Goal: Task Accomplishment & Management: Manage account settings

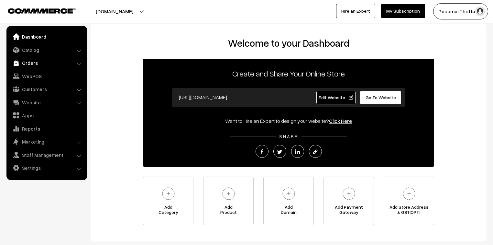
click at [33, 64] on link "Orders" at bounding box center [46, 63] width 77 height 12
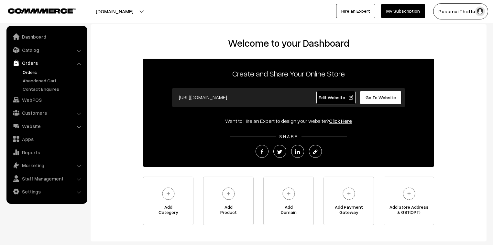
click at [34, 71] on link "Orders" at bounding box center [53, 72] width 64 height 7
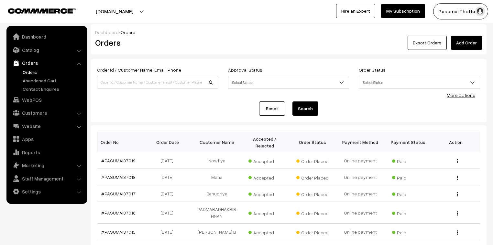
click at [454, 97] on link "More Options" at bounding box center [461, 94] width 28 height 5
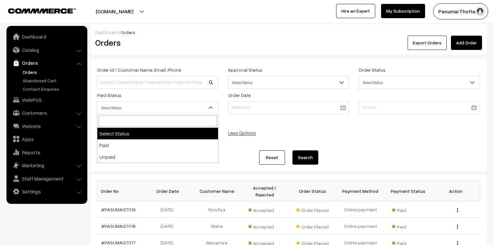
click at [122, 108] on span "Select Status" at bounding box center [157, 107] width 121 height 11
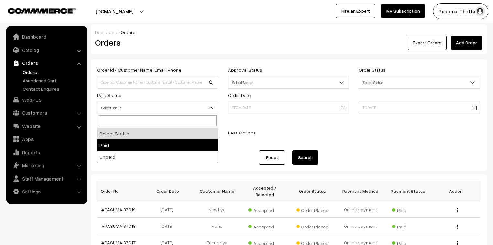
select select "1"
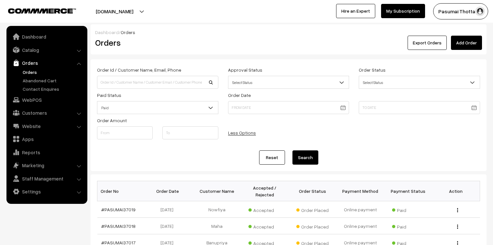
click at [305, 160] on button "Search" at bounding box center [305, 157] width 26 height 14
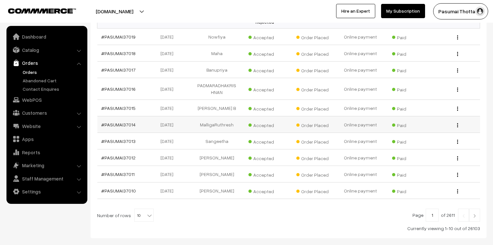
scroll to position [200, 0]
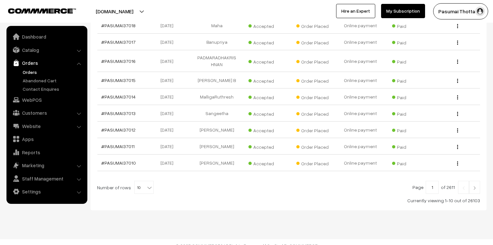
click at [147, 184] on b at bounding box center [149, 187] width 6 height 6
select select "100"
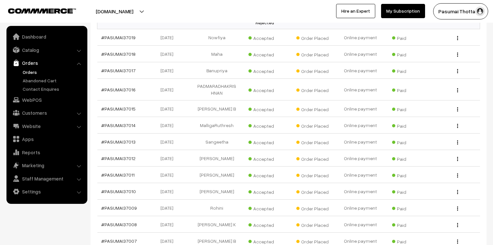
scroll to position [181, 0]
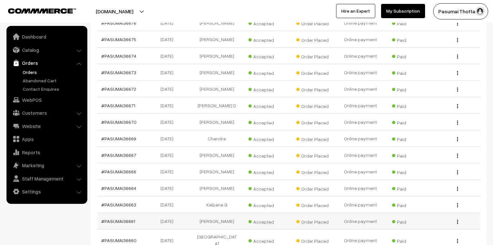
scroll to position [4562, 0]
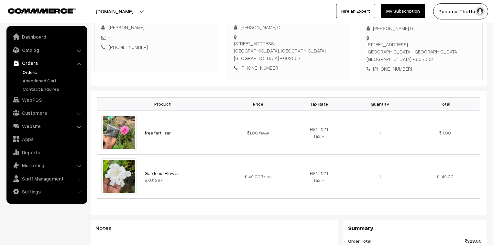
scroll to position [104, 0]
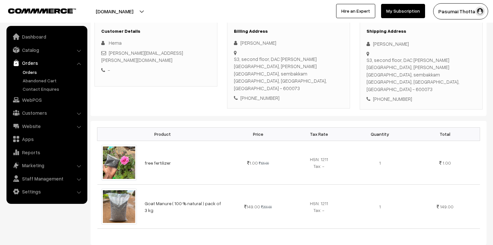
scroll to position [26, 0]
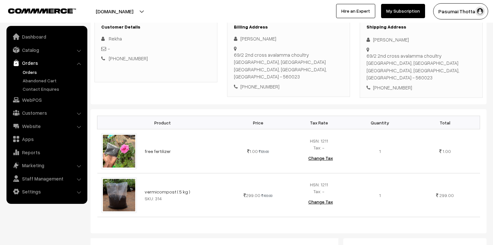
scroll to position [104, 0]
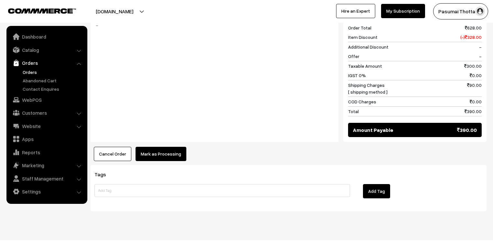
click at [171, 147] on button "Mark as Processing" at bounding box center [161, 154] width 51 height 14
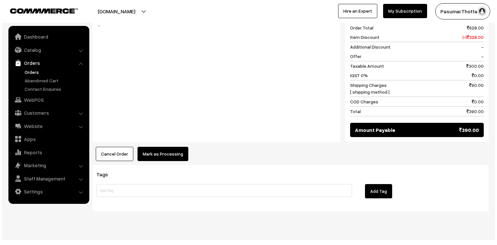
scroll to position [334, 0]
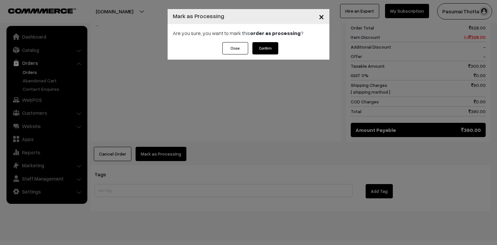
click at [264, 48] on button "Confirm" at bounding box center [265, 48] width 26 height 12
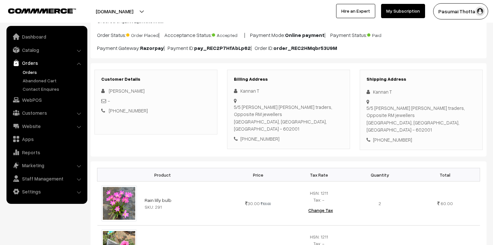
scroll to position [129, 0]
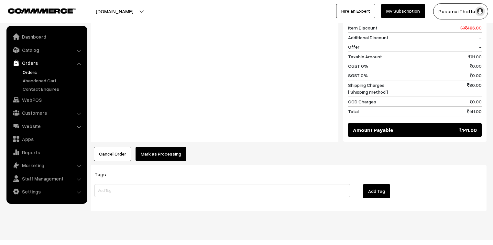
click at [169, 147] on button "Mark as Processing" at bounding box center [161, 154] width 51 height 14
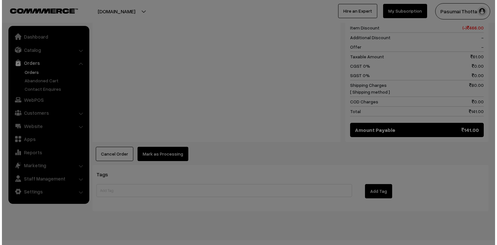
scroll to position [343, 0]
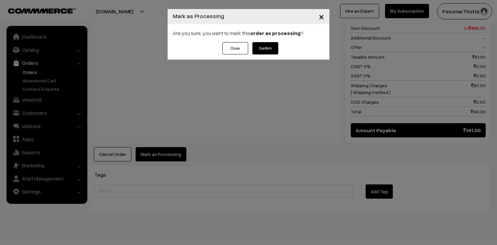
click at [259, 44] on button "Confirm" at bounding box center [265, 48] width 26 height 12
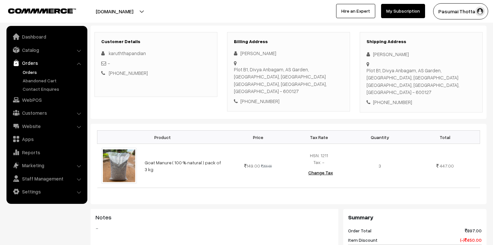
scroll to position [78, 0]
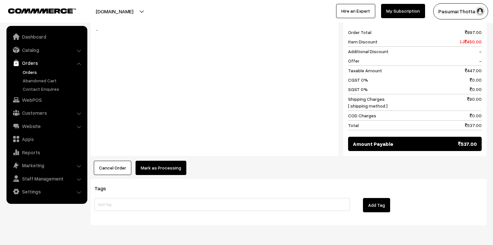
click at [165, 149] on div "Product Price Tax Rate Quantity Total Goat Manure ( 100 % natural ) pack of 3 k…" at bounding box center [289, 50] width 396 height 249
click at [168, 161] on button "Mark as Processing" at bounding box center [161, 167] width 51 height 14
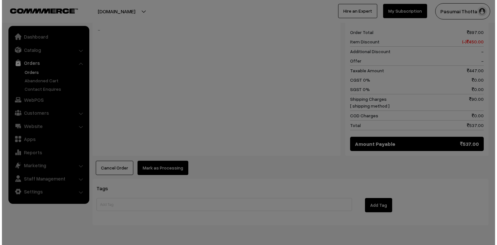
scroll to position [285, 0]
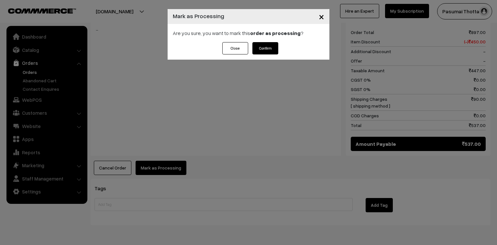
click at [264, 46] on button "Confirm" at bounding box center [265, 48] width 26 height 12
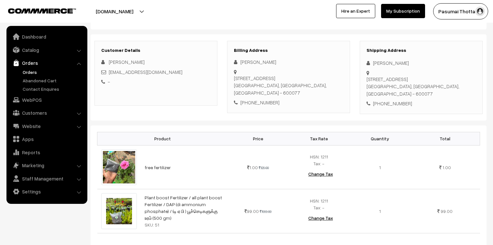
scroll to position [78, 0]
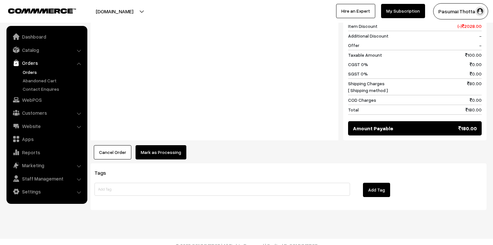
click at [166, 159] on button "Mark as Processing" at bounding box center [161, 152] width 51 height 14
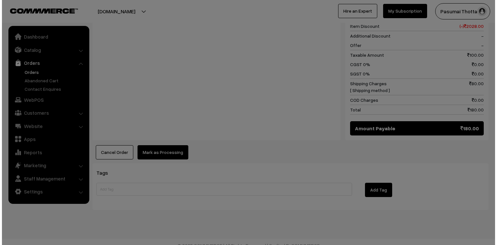
scroll to position [337, 0]
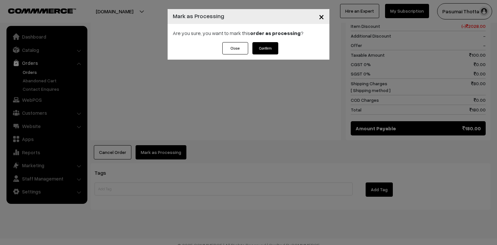
click at [280, 49] on div "Close Confirm" at bounding box center [249, 50] width 162 height 17
click at [265, 45] on button "Confirm" at bounding box center [265, 48] width 26 height 12
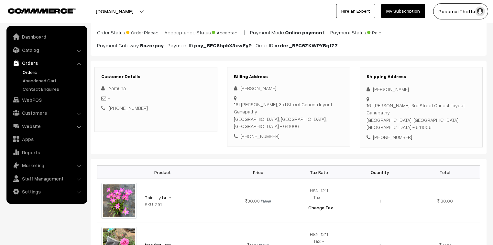
scroll to position [104, 0]
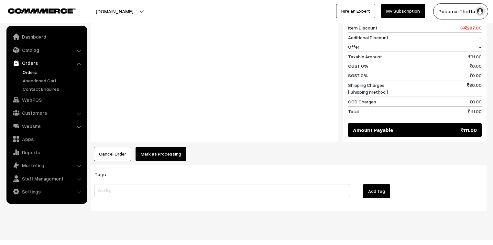
click at [179, 147] on button "Mark as Processing" at bounding box center [161, 154] width 51 height 14
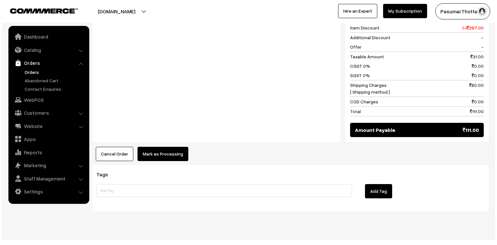
scroll to position [343, 0]
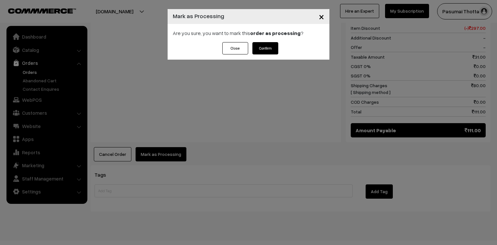
click at [266, 48] on button "Confirm" at bounding box center [265, 48] width 26 height 12
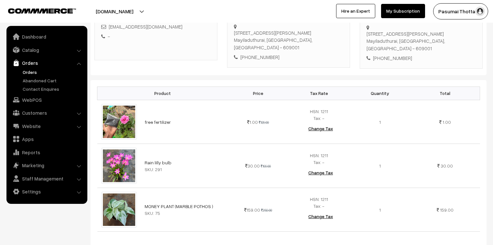
scroll to position [78, 0]
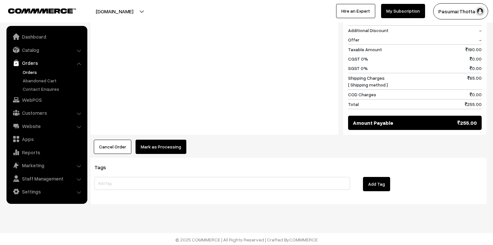
click at [148, 148] on button "Mark as Processing" at bounding box center [161, 146] width 51 height 14
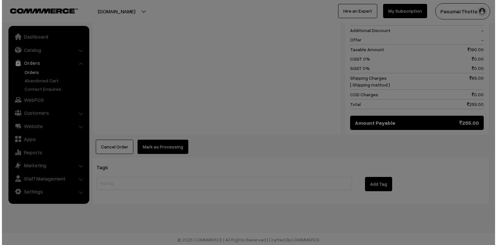
scroll to position [387, 0]
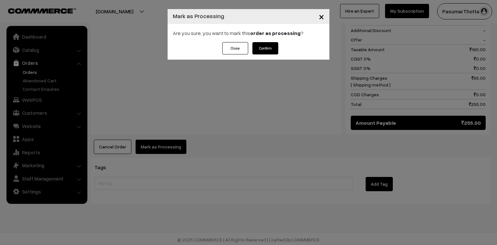
click at [268, 44] on button "Confirm" at bounding box center [265, 48] width 26 height 12
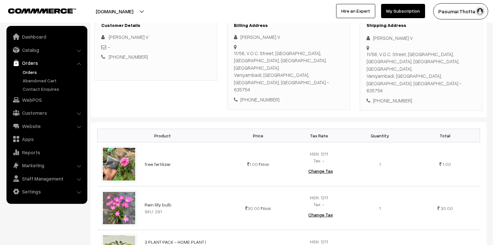
scroll to position [78, 0]
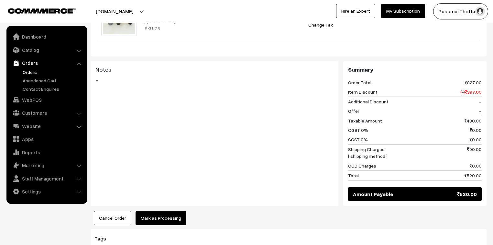
click at [168, 211] on button "Mark as Processing" at bounding box center [161, 218] width 51 height 14
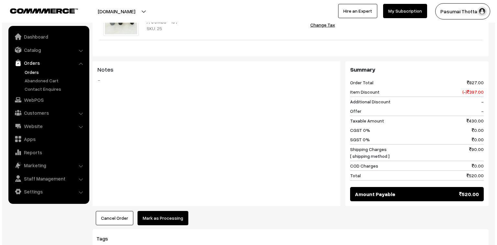
scroll to position [337, 0]
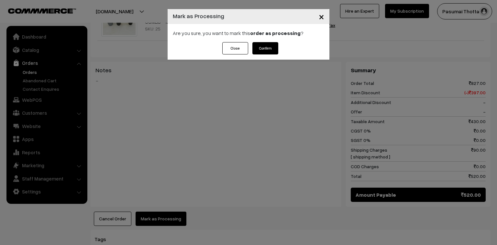
click at [259, 47] on button "Confirm" at bounding box center [265, 48] width 26 height 12
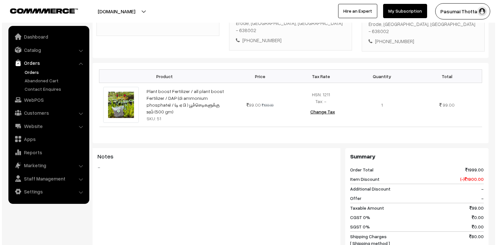
scroll to position [233, 0]
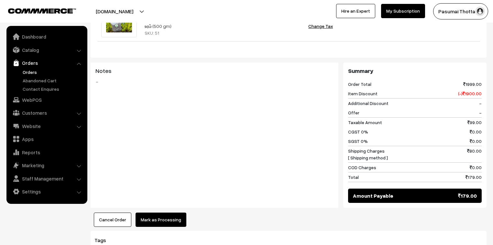
click at [159, 212] on button "Mark as Processing" at bounding box center [161, 219] width 51 height 14
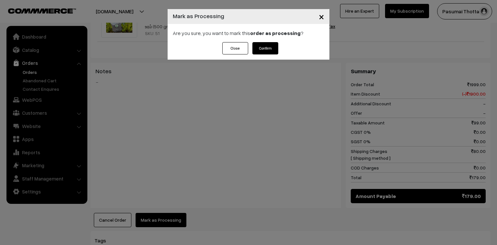
click at [271, 45] on button "Confirm" at bounding box center [265, 48] width 26 height 12
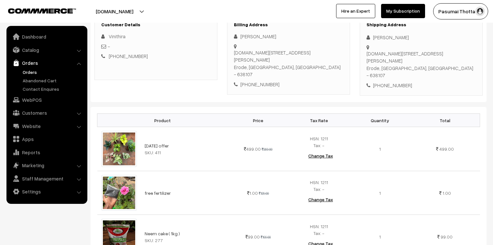
scroll to position [129, 0]
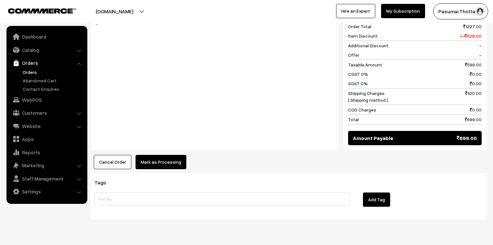
click at [171, 155] on button "Mark as Processing" at bounding box center [161, 162] width 51 height 14
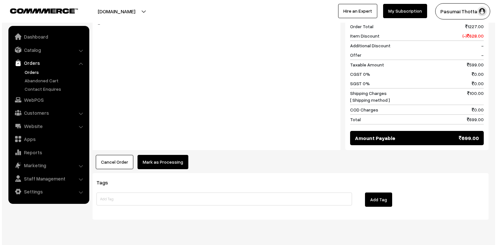
scroll to position [379, 0]
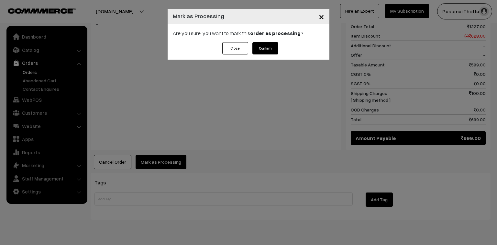
click at [262, 49] on button "Confirm" at bounding box center [265, 48] width 26 height 12
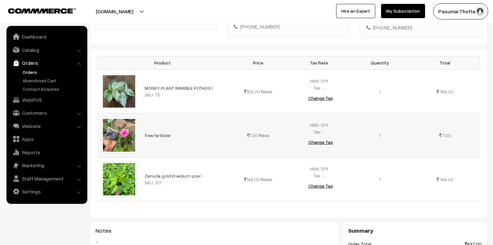
scroll to position [181, 0]
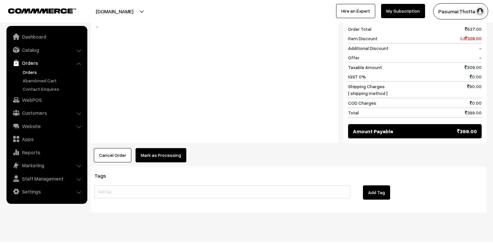
click at [163, 149] on button "Mark as Processing" at bounding box center [161, 155] width 51 height 14
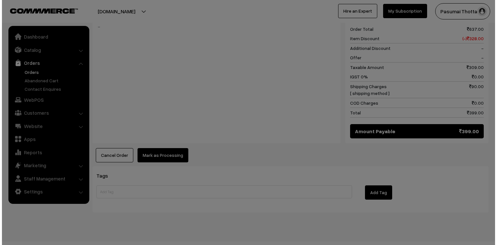
scroll to position [369, 0]
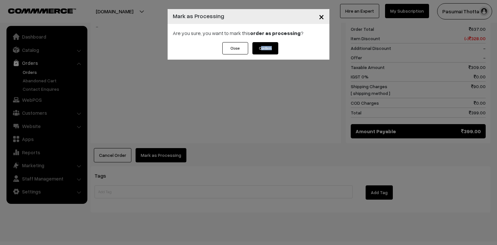
click at [260, 54] on div "Close Confirm" at bounding box center [249, 50] width 162 height 17
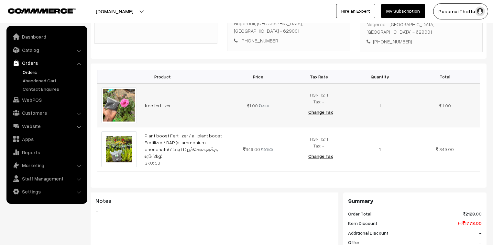
scroll to position [155, 0]
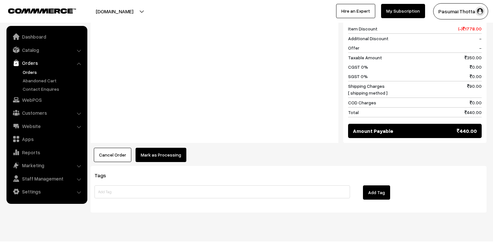
click at [148, 148] on button "Mark as Processing" at bounding box center [161, 155] width 51 height 14
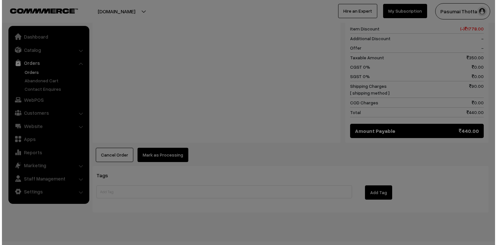
scroll to position [335, 0]
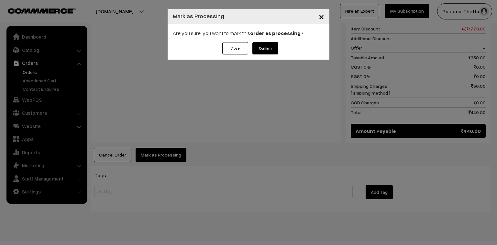
click at [270, 48] on button "Confirm" at bounding box center [265, 48] width 26 height 12
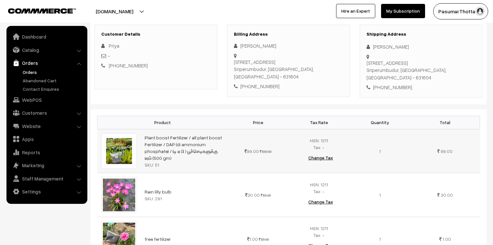
scroll to position [104, 0]
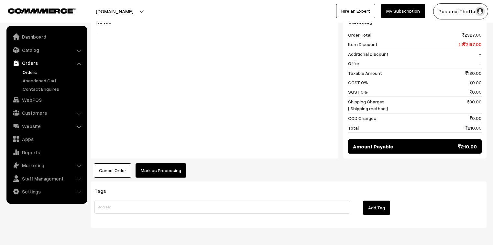
click at [168, 163] on button "Mark as Processing" at bounding box center [161, 170] width 51 height 14
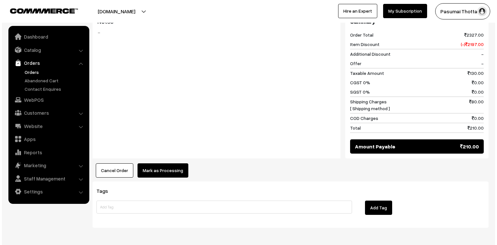
scroll to position [364, 0]
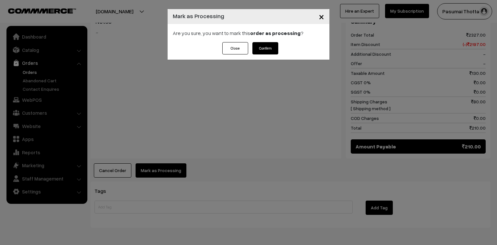
click at [275, 50] on button "Confirm" at bounding box center [265, 48] width 26 height 12
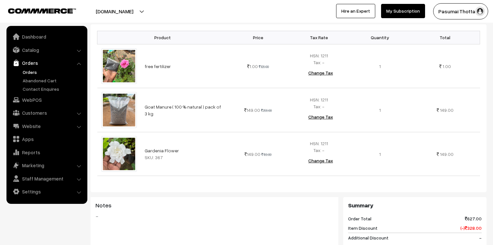
scroll to position [181, 0]
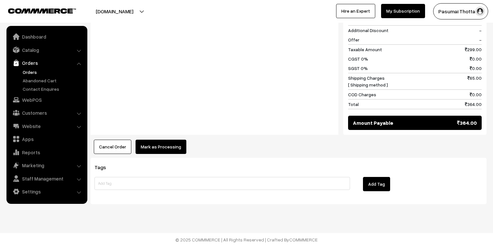
click at [169, 139] on button "Mark as Processing" at bounding box center [161, 146] width 51 height 14
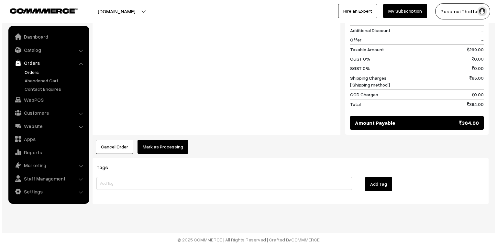
scroll to position [387, 0]
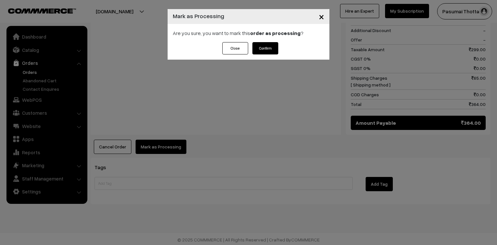
click at [261, 50] on button "Confirm" at bounding box center [265, 48] width 26 height 12
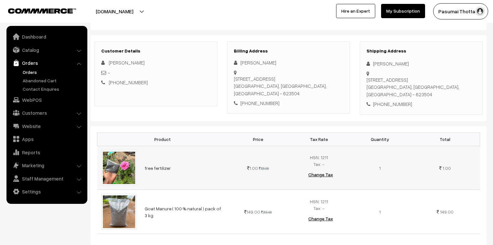
scroll to position [78, 0]
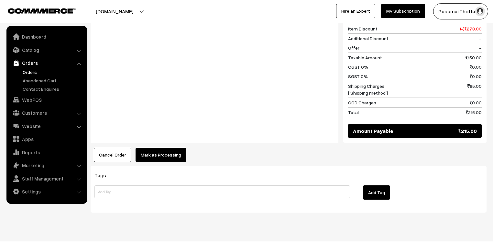
click at [171, 148] on button "Mark as Processing" at bounding box center [161, 155] width 51 height 14
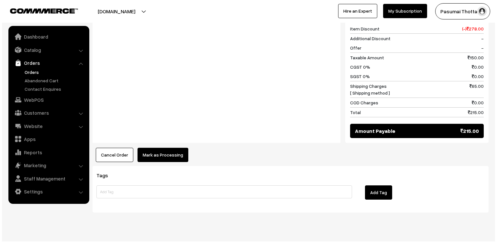
scroll to position [335, 0]
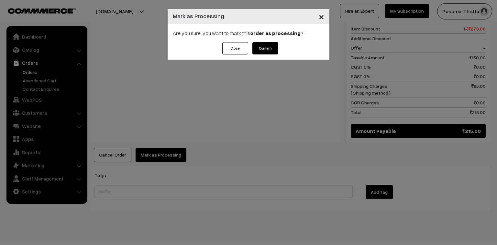
click at [267, 51] on button "Confirm" at bounding box center [265, 48] width 26 height 12
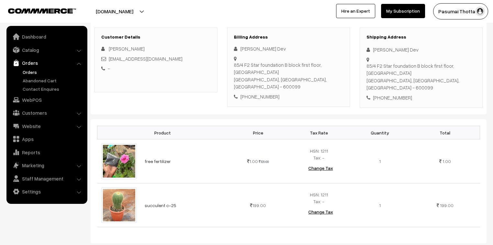
scroll to position [104, 0]
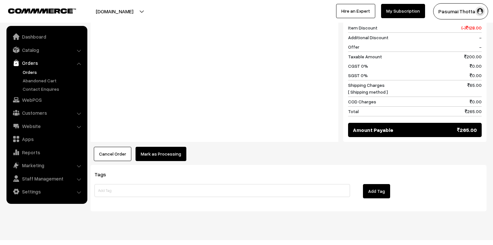
click at [180, 147] on button "Mark as Processing" at bounding box center [161, 154] width 51 height 14
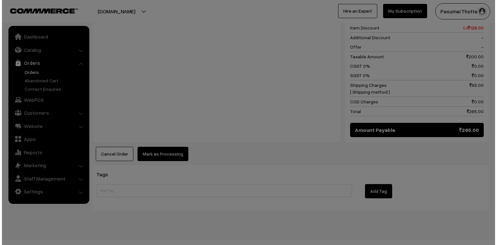
scroll to position [343, 0]
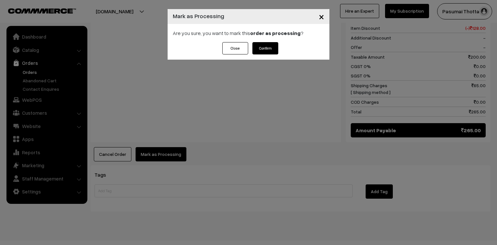
click at [269, 45] on button "Confirm" at bounding box center [265, 48] width 26 height 12
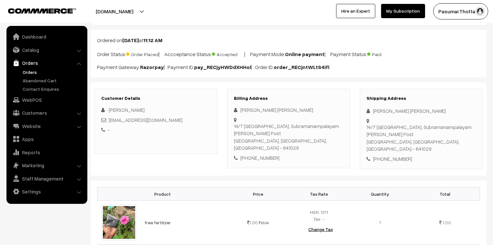
scroll to position [78, 0]
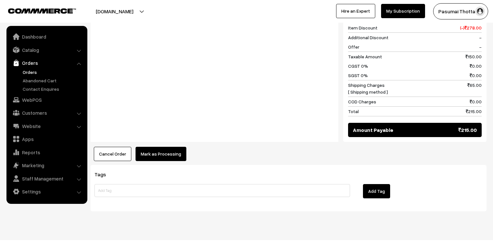
click at [150, 147] on button "Mark as Processing" at bounding box center [161, 154] width 51 height 14
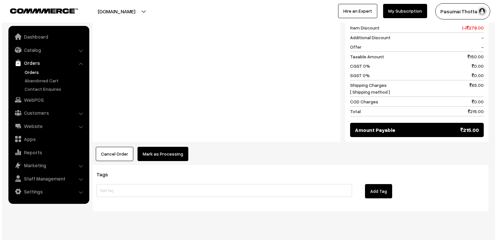
scroll to position [343, 0]
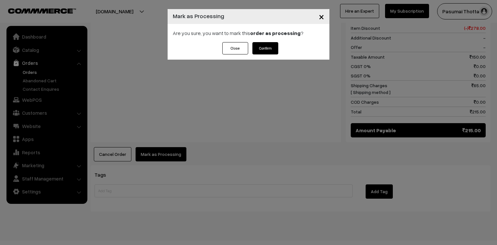
click at [269, 49] on button "Confirm" at bounding box center [265, 48] width 26 height 12
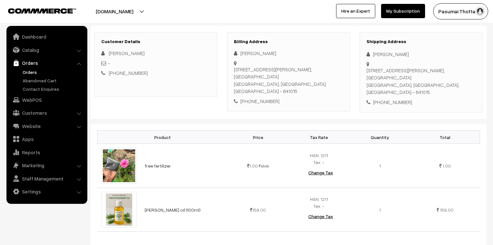
scroll to position [78, 0]
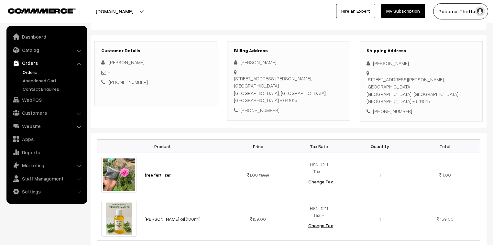
click at [367, 133] on div "Product Price Tax Rate Quantity Total free fertilizer 1.00 129.00 159.00" at bounding box center [289, 195] width 396 height 124
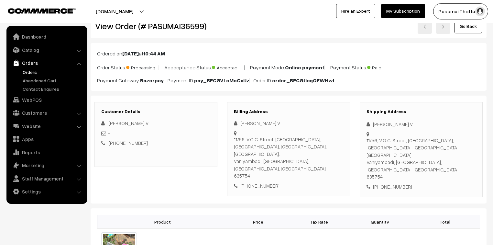
scroll to position [26, 0]
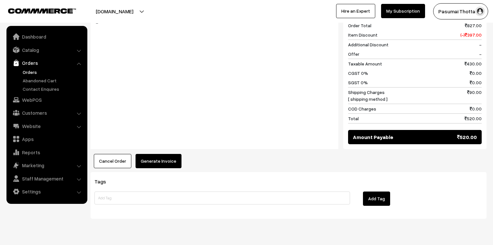
click at [148, 154] on button "Generate Invoice" at bounding box center [159, 161] width 46 height 14
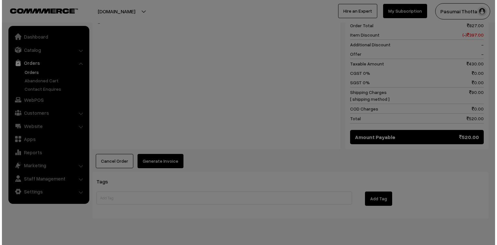
scroll to position [395, 0]
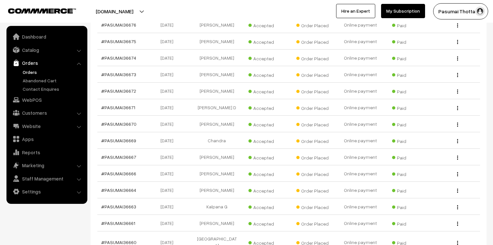
scroll to position [4562, 0]
